Goal: Task Accomplishment & Management: Use online tool/utility

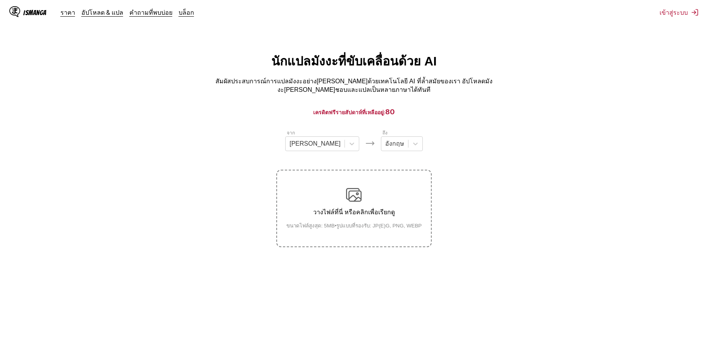
click at [379, 189] on div "วางไฟล์ที่นี่ หรือคลิกเพื่อเรียกดู ขนาดไฟล์สูงสุด: 5MB • รูปแบบที่รองรับ: JP(E)…" at bounding box center [354, 208] width 148 height 43
click at [0, 0] on input "วางไฟล์ที่นี่ หรือคลิกเพื่อเรียกดู ขนาดไฟล์สูงสุด: 5MB • รูปแบบที่รองรับ: JP(E)…" at bounding box center [0, 0] width 0 height 0
click at [348, 140] on icon at bounding box center [352, 144] width 8 height 8
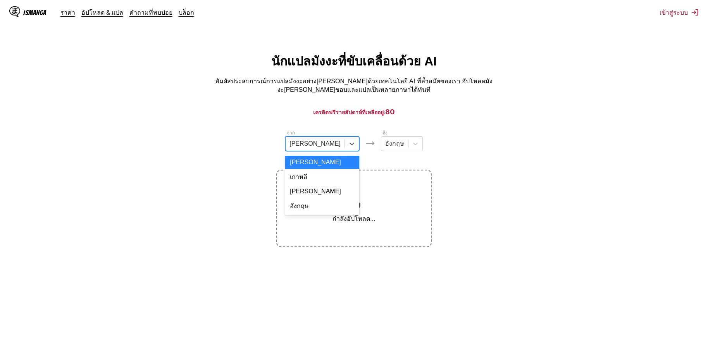
click at [321, 202] on div "อังกฤษ" at bounding box center [322, 206] width 74 height 16
click at [409, 142] on div at bounding box center [416, 144] width 14 height 14
click at [319, 143] on div at bounding box center [315, 144] width 51 height 9
click at [326, 185] on div "[PERSON_NAME]" at bounding box center [322, 191] width 74 height 13
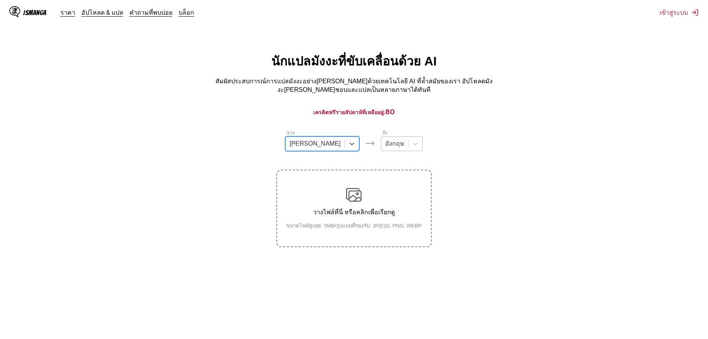
click at [385, 143] on div at bounding box center [394, 144] width 19 height 9
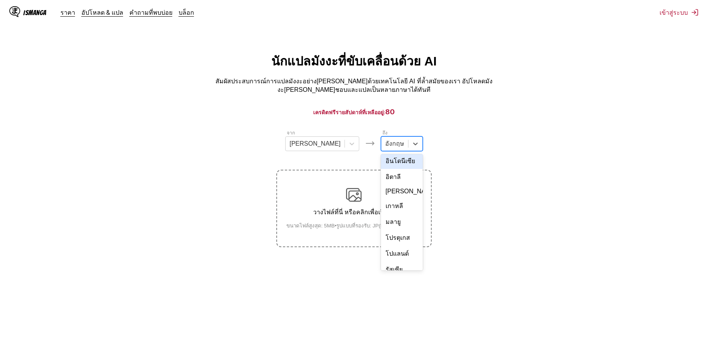
scroll to position [131, 0]
click at [382, 229] on div "ไทย" at bounding box center [402, 237] width 42 height 16
click at [360, 199] on img at bounding box center [354, 195] width 16 height 16
click at [0, 0] on input "วางไฟล์ที่นี่ หรือคลิกเพื่อเรียกดู ขนาดไฟล์สูงสุด: 5MB • รูปแบบที่รองรับ: JP(E)…" at bounding box center [0, 0] width 0 height 0
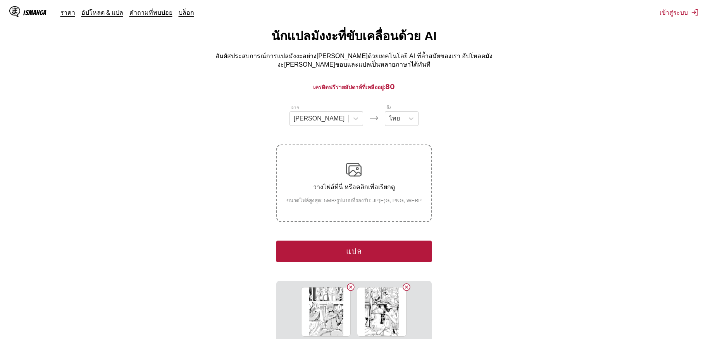
scroll to position [39, 0]
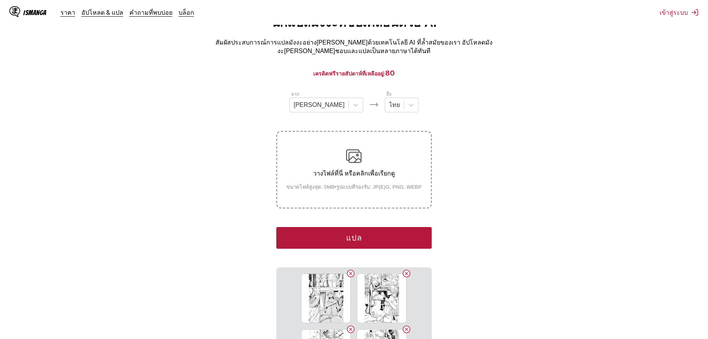
click at [362, 231] on button "แปล" at bounding box center [353, 238] width 155 height 22
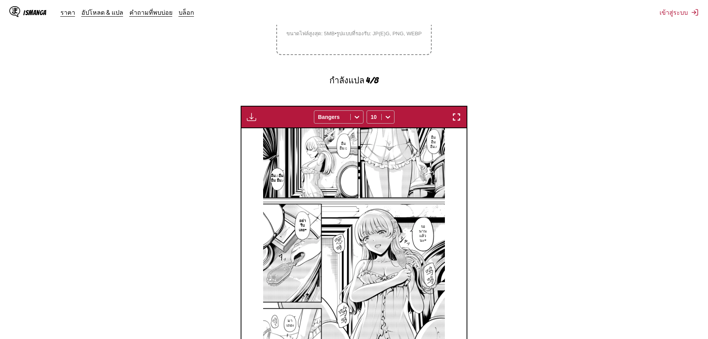
scroll to position [154, 0]
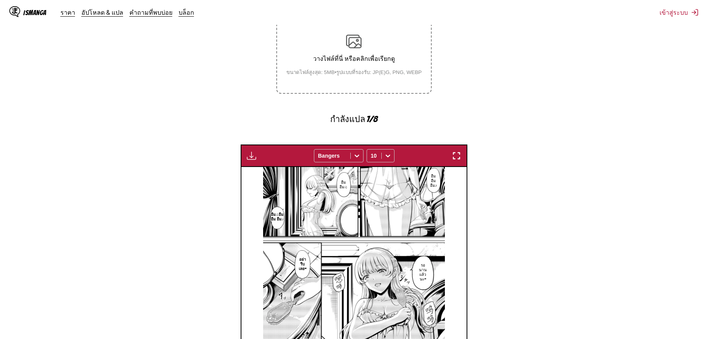
click at [594, 154] on section "จาก [PERSON_NAME] ถึง ไทย วางไฟล์ที่นี่ หรือคลิกเพื่อเรียกดู ขนาดไฟล์สูงสุด: 5M…" at bounding box center [354, 211] width 696 height 471
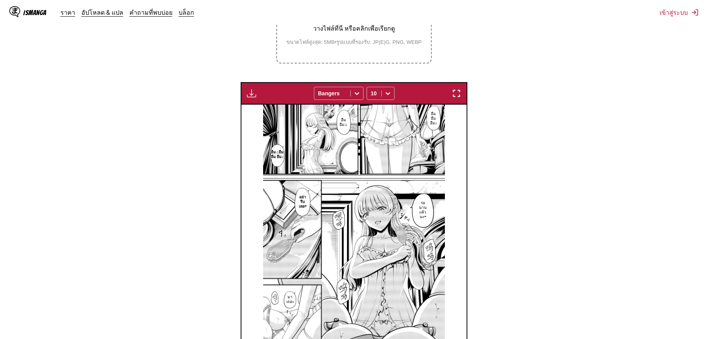
scroll to position [180, 0]
